Goal: Task Accomplishment & Management: Manage account settings

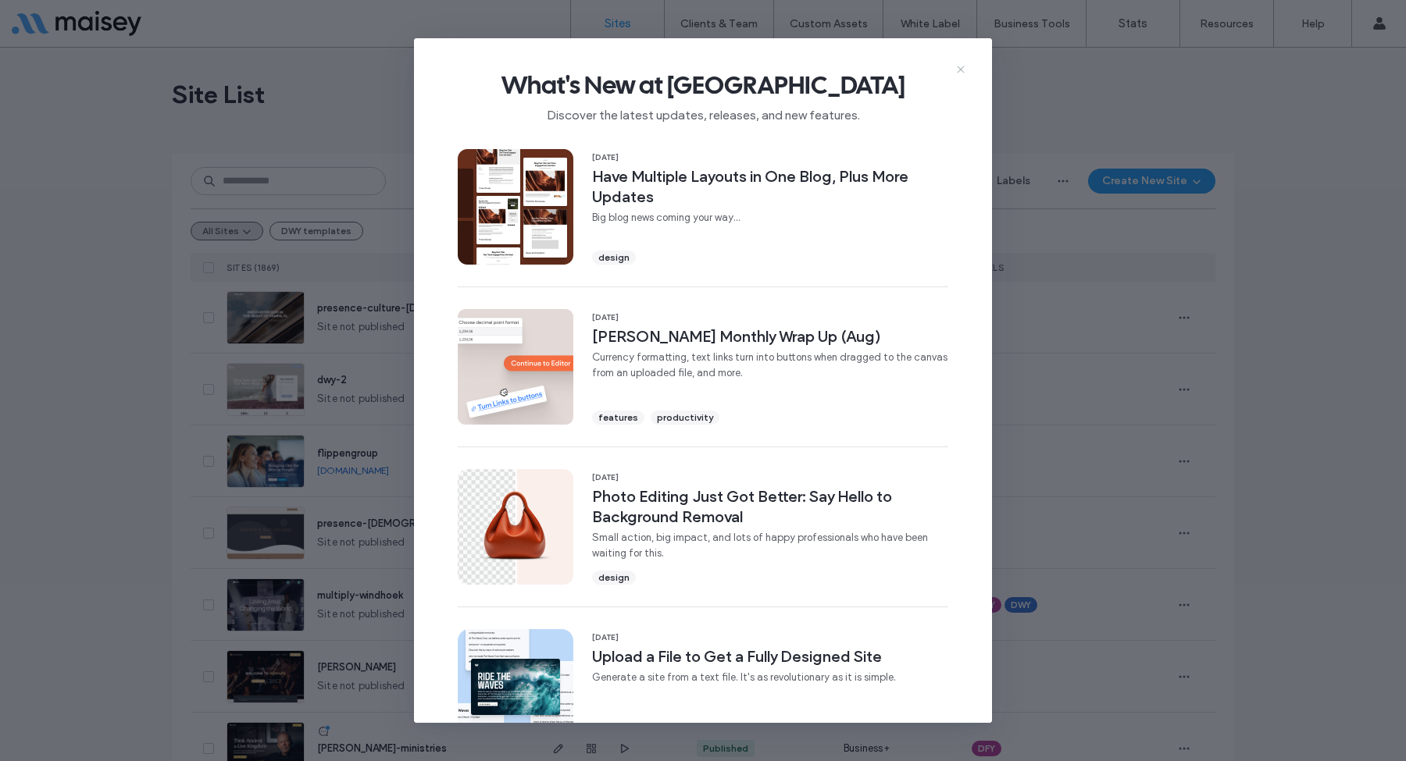
click at [956, 73] on icon at bounding box center [960, 69] width 12 height 12
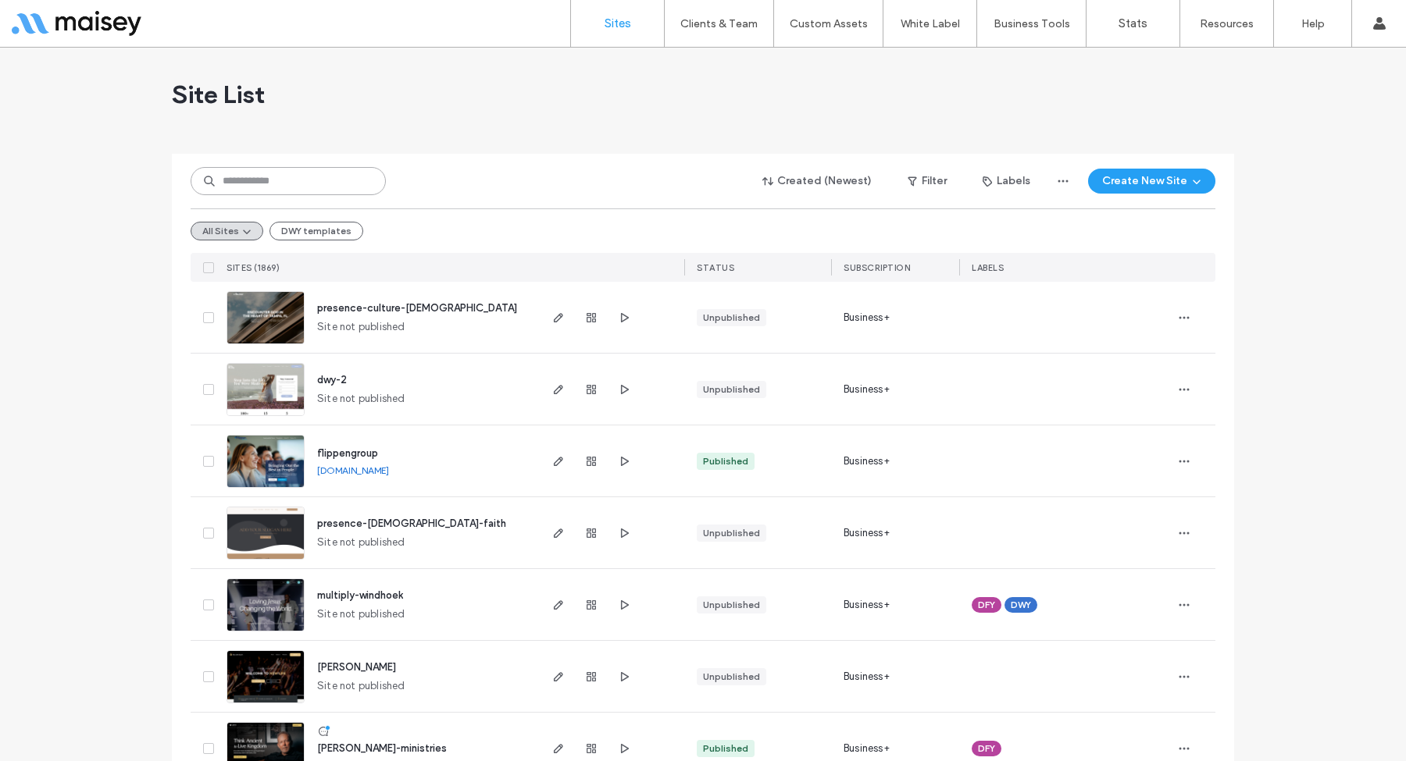
click at [322, 184] on input at bounding box center [288, 181] width 195 height 28
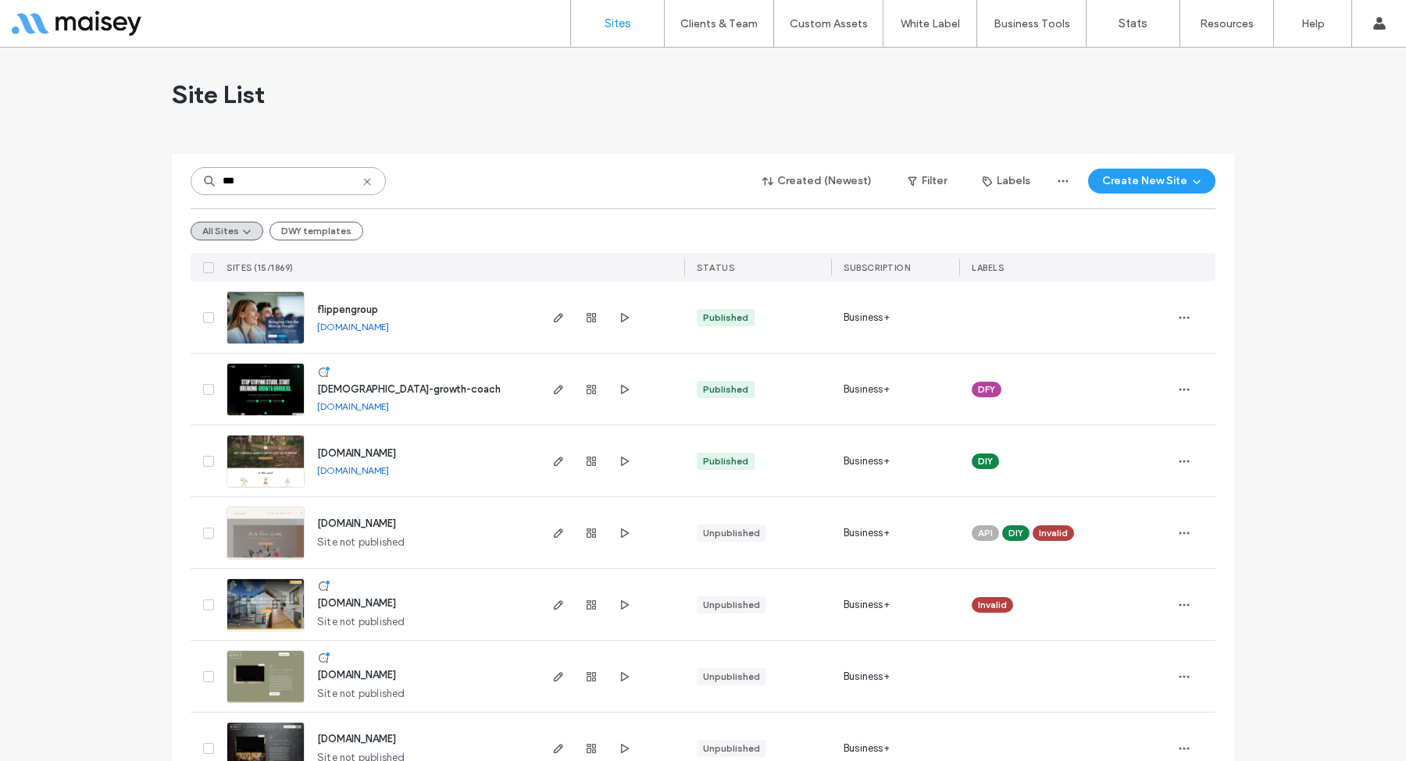
type input "***"
click at [275, 393] on img at bounding box center [265, 417] width 77 height 106
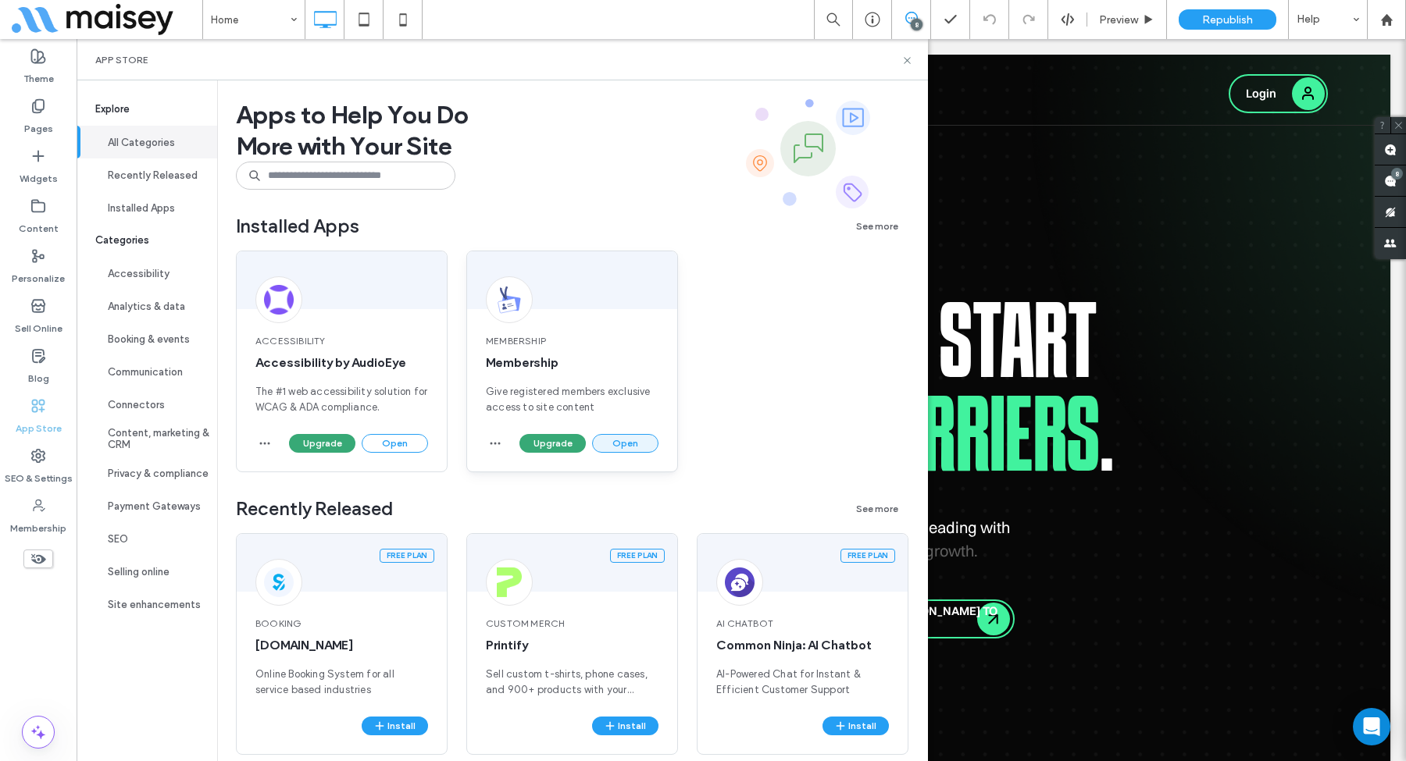
click at [623, 438] on button "Open" at bounding box center [625, 443] width 66 height 19
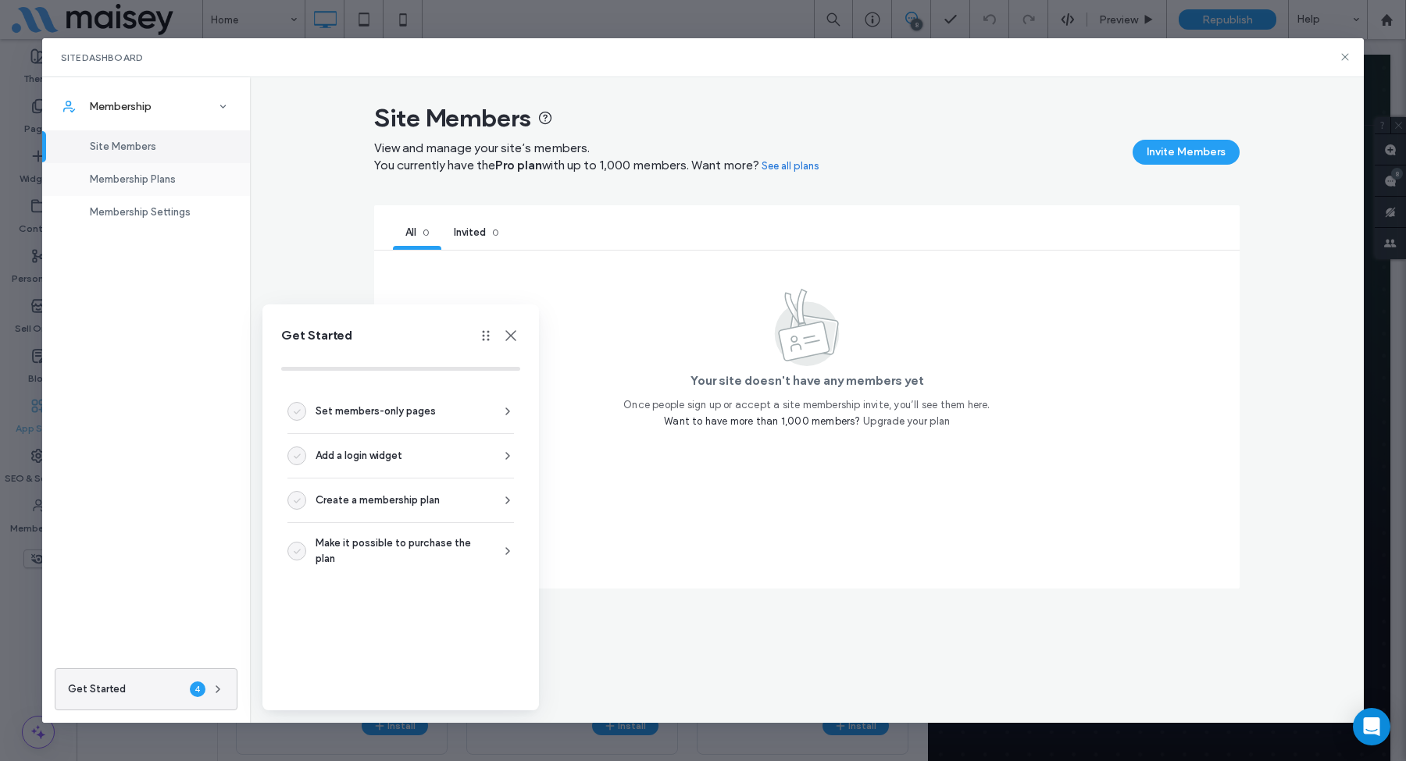
click at [155, 179] on span "Membership Plans" at bounding box center [133, 179] width 86 height 12
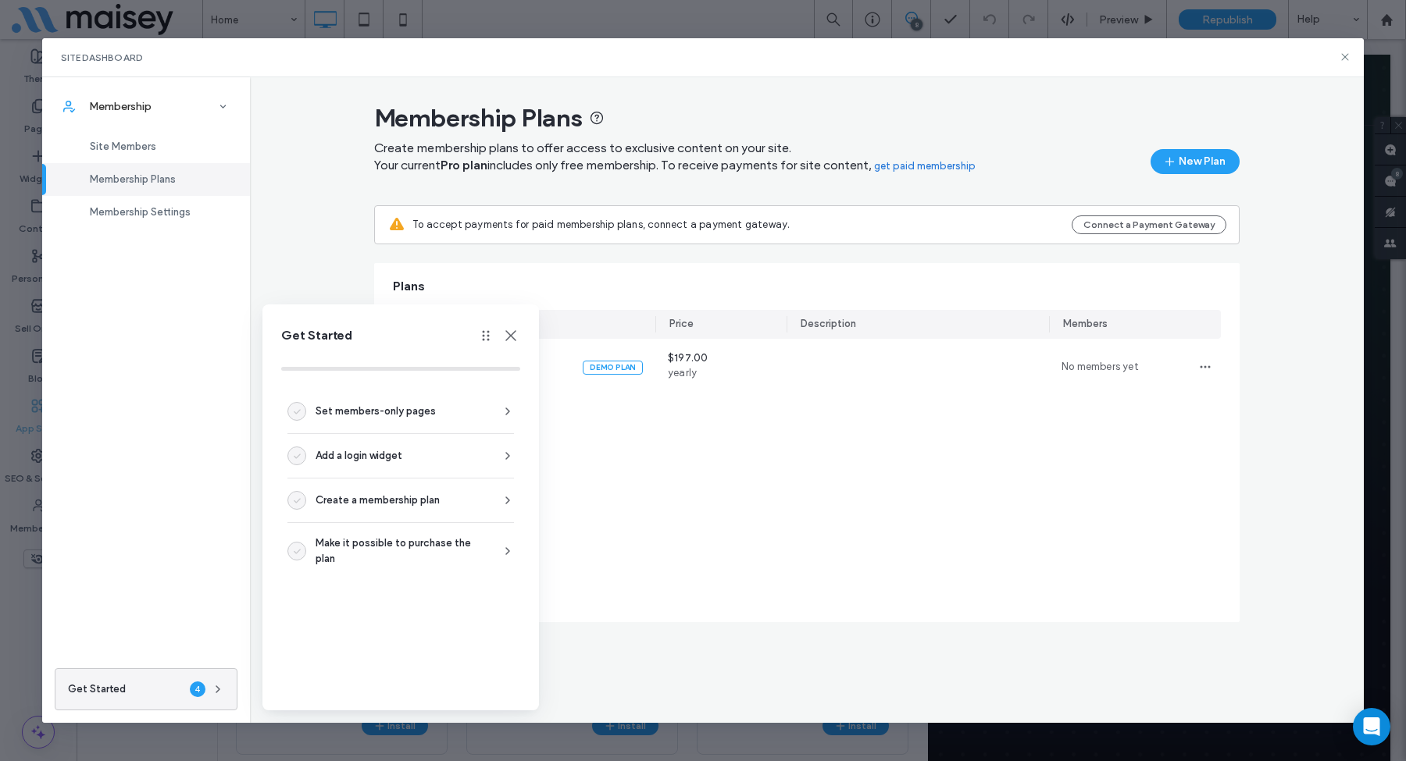
click at [509, 332] on icon at bounding box center [510, 335] width 19 height 19
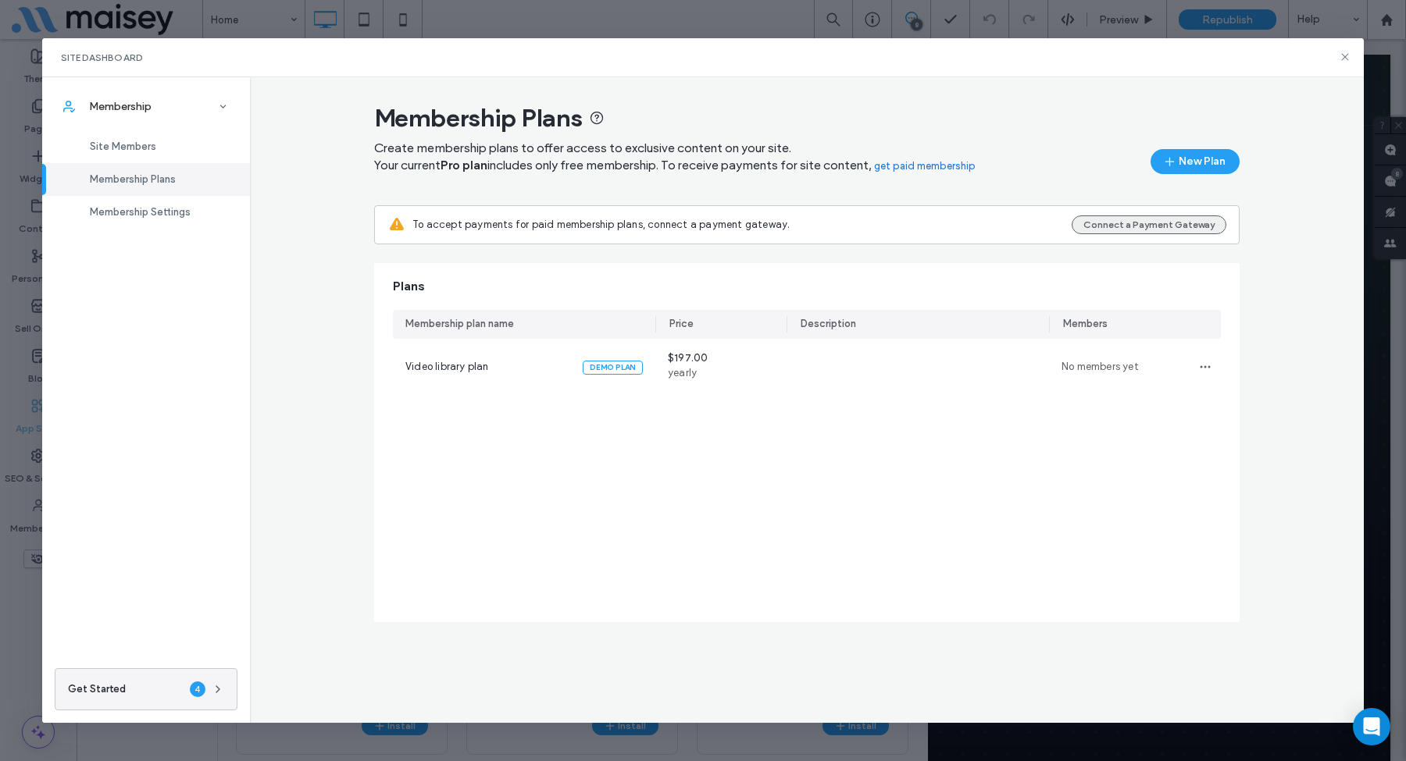
click at [1181, 226] on button "Connect a Payment Gateway" at bounding box center [1148, 225] width 155 height 19
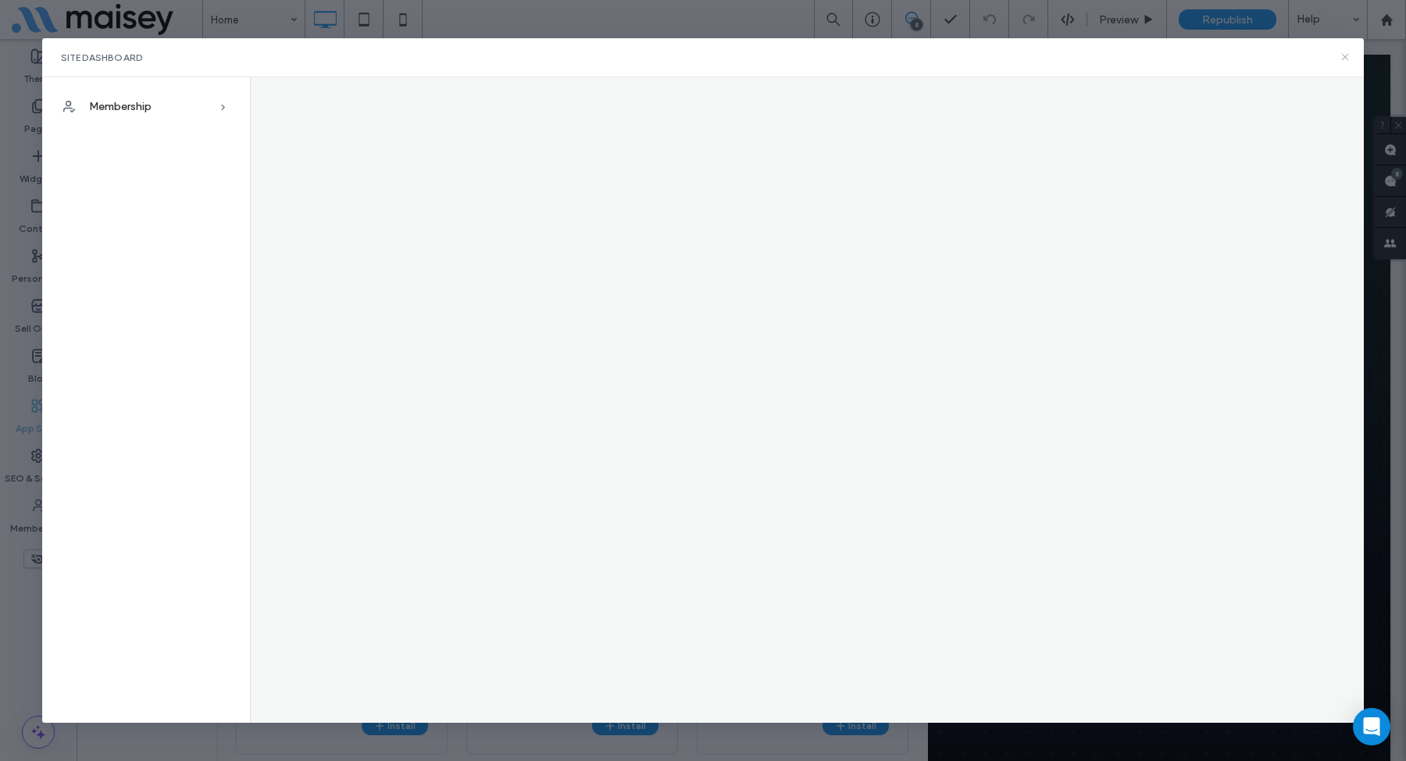
click at [1350, 55] on icon at bounding box center [1344, 57] width 12 height 12
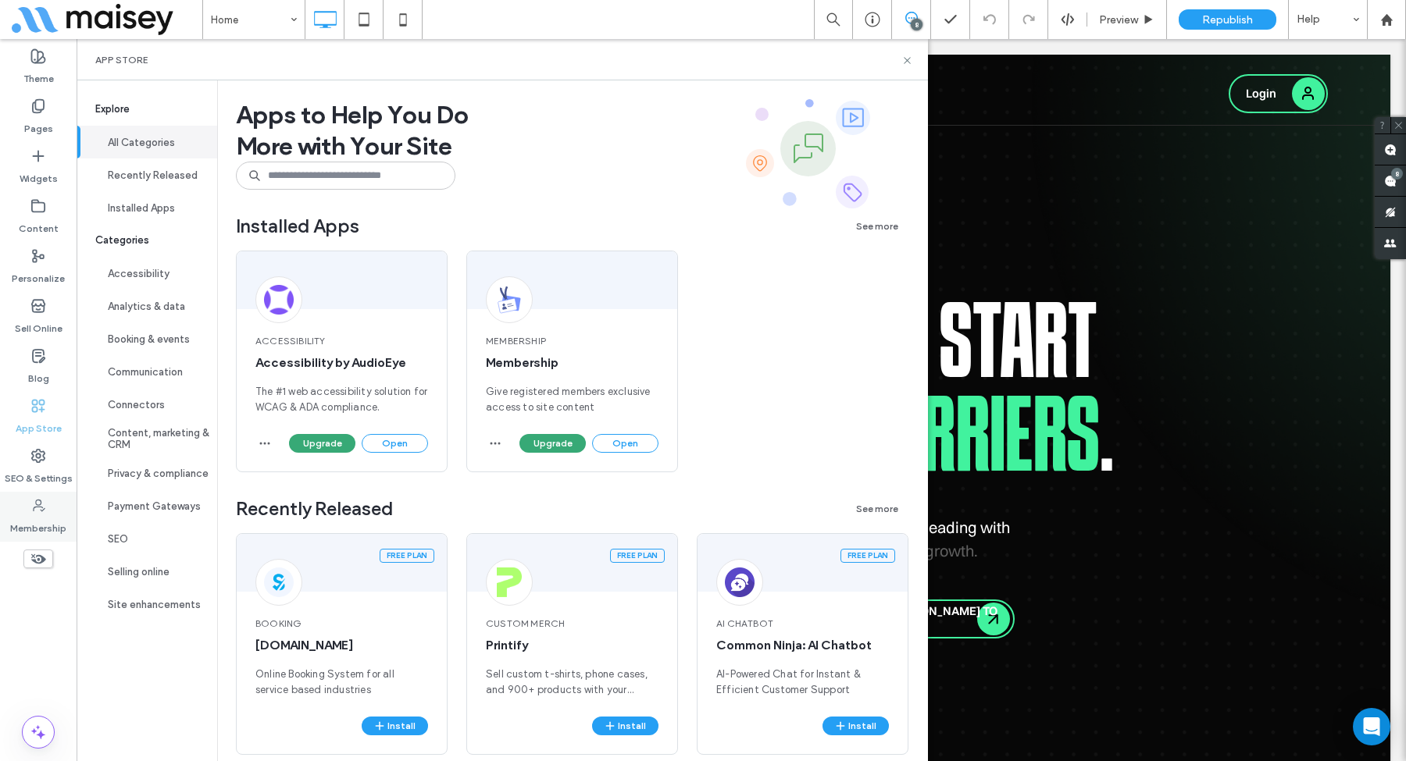
click at [34, 505] on icon at bounding box center [38, 506] width 16 height 16
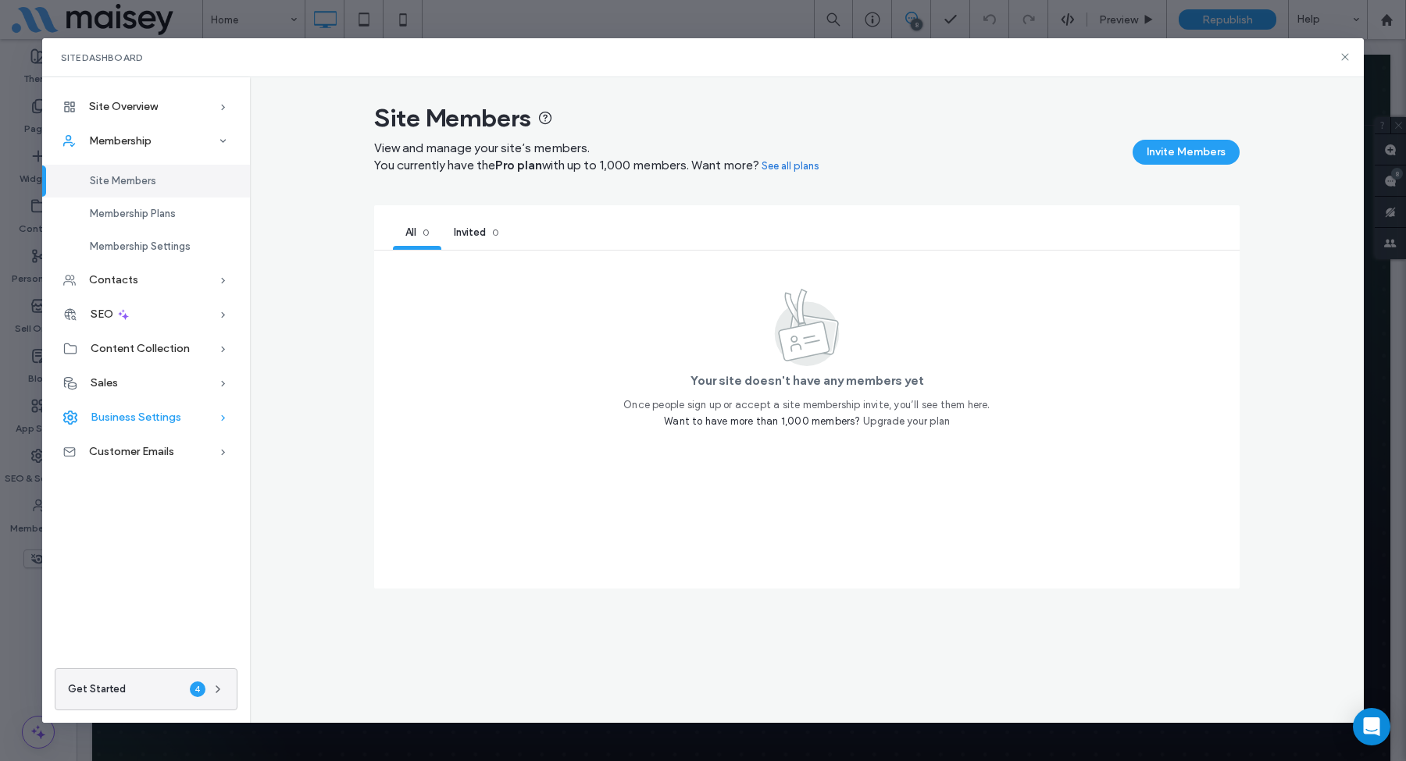
click at [141, 413] on span "Business Settings" at bounding box center [136, 417] width 91 height 13
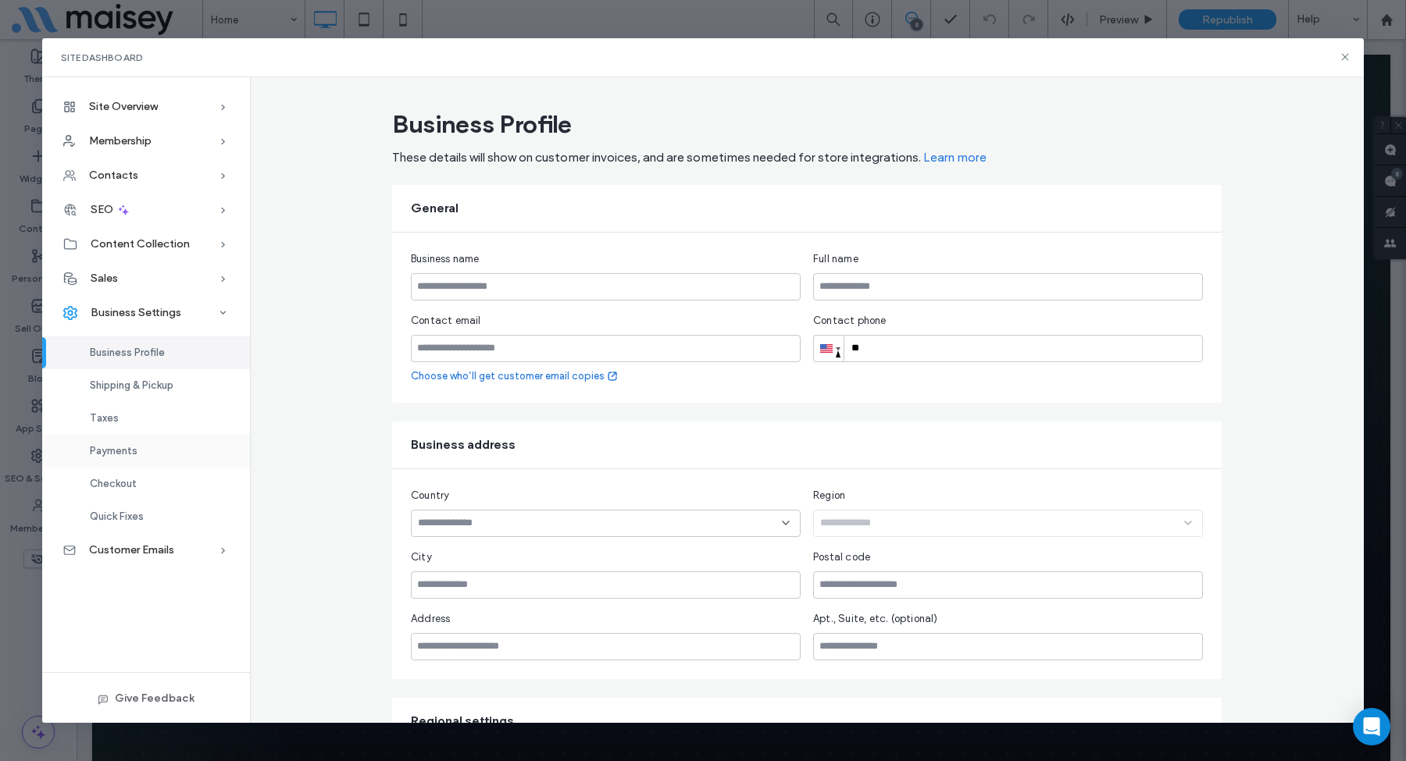
click at [124, 457] on span "Payments" at bounding box center [114, 451] width 48 height 12
